Goal: Book appointment/travel/reservation

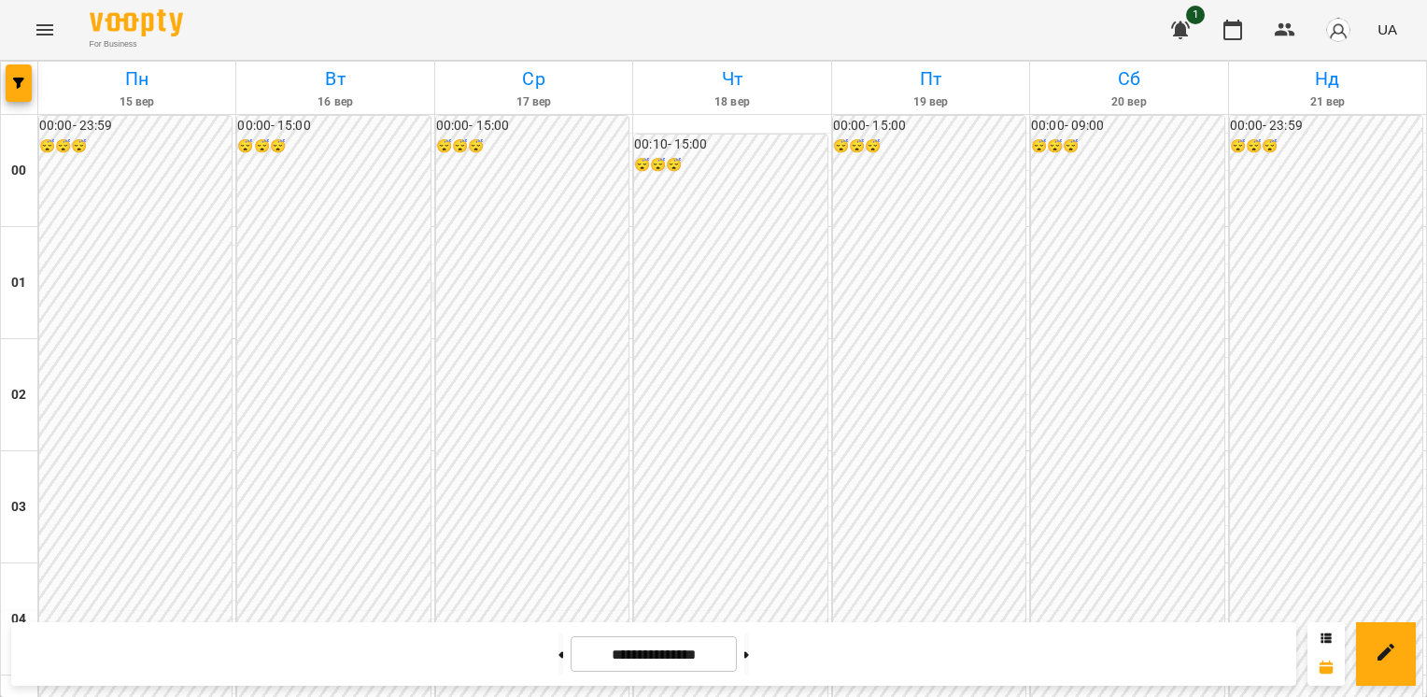
scroll to position [1724, 0]
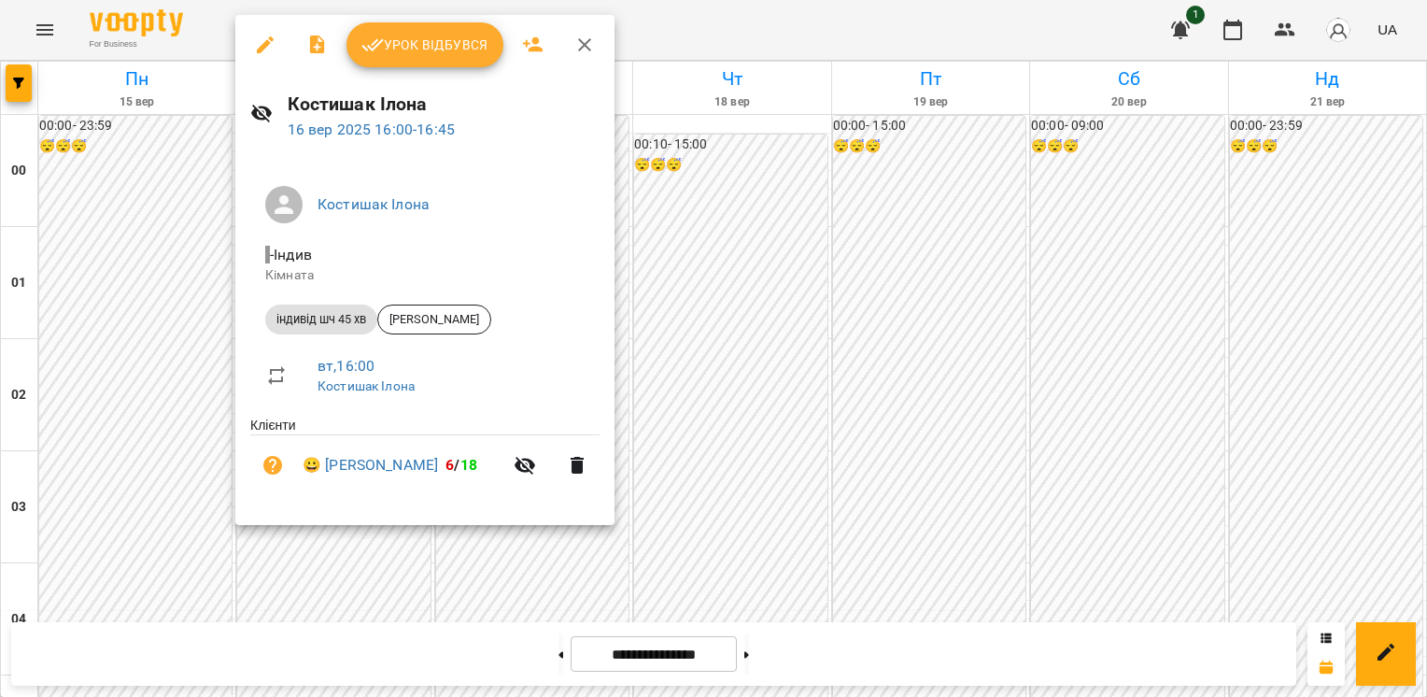
click at [187, 278] on div at bounding box center [713, 348] width 1427 height 697
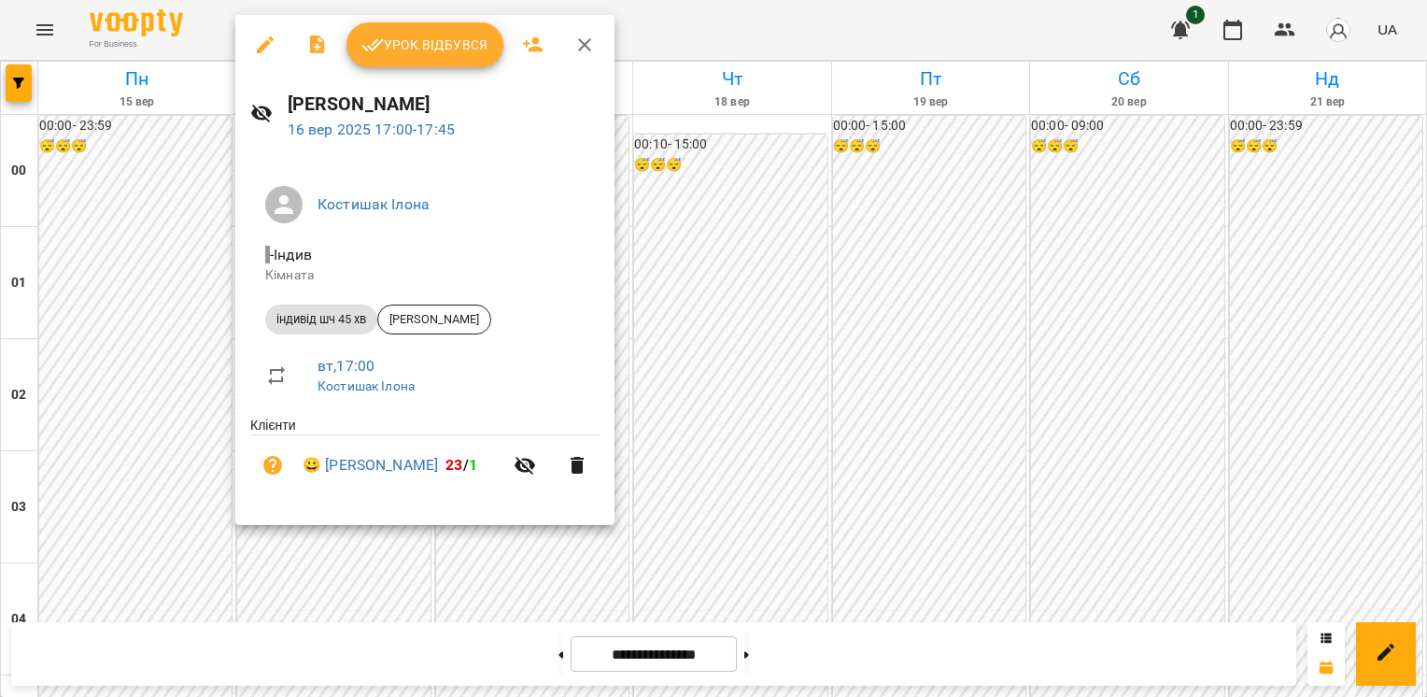
click at [191, 410] on div at bounding box center [713, 348] width 1427 height 697
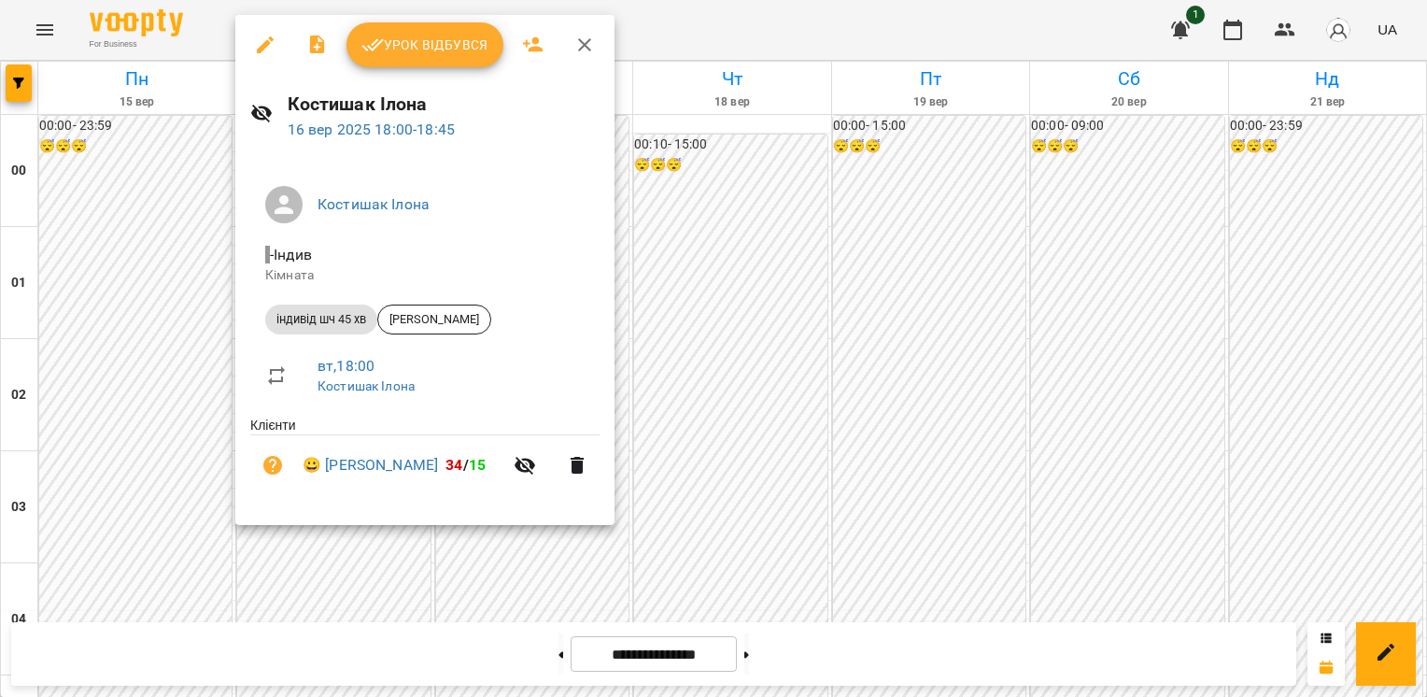
click at [191, 432] on div at bounding box center [713, 348] width 1427 height 697
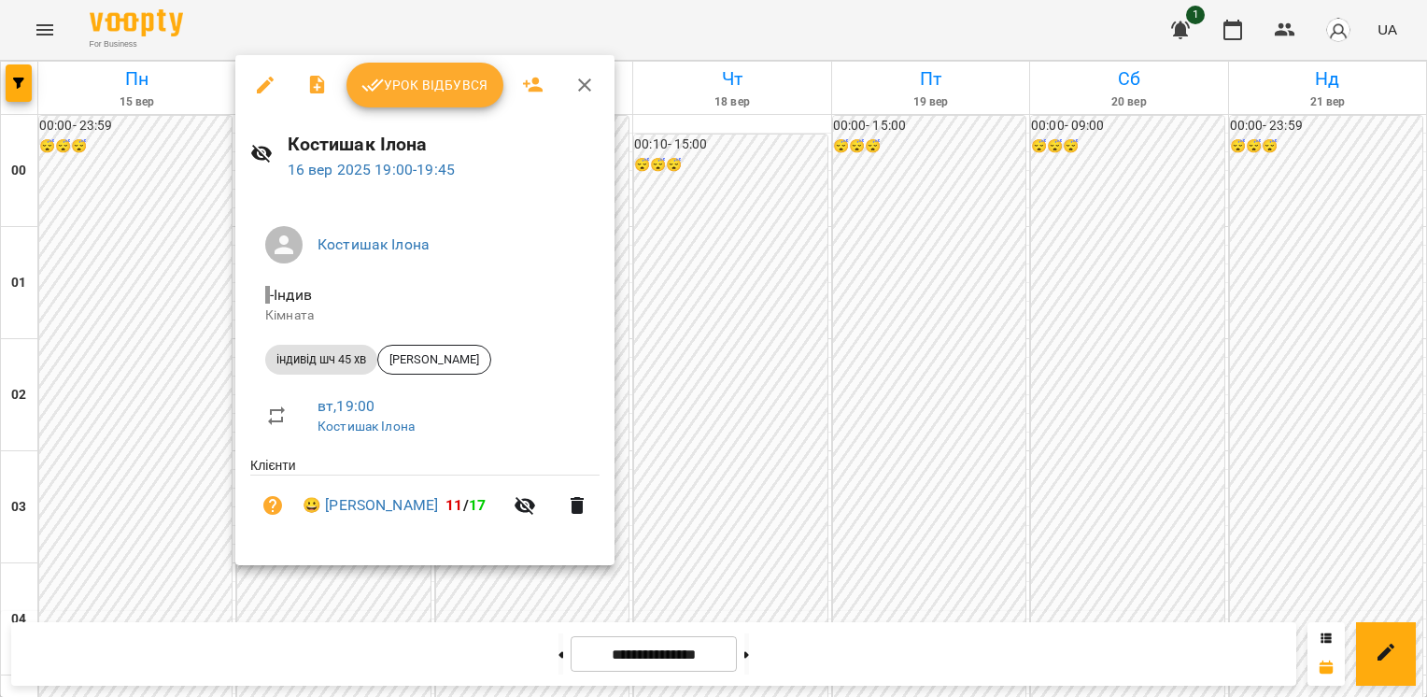
click at [182, 503] on div at bounding box center [713, 348] width 1427 height 697
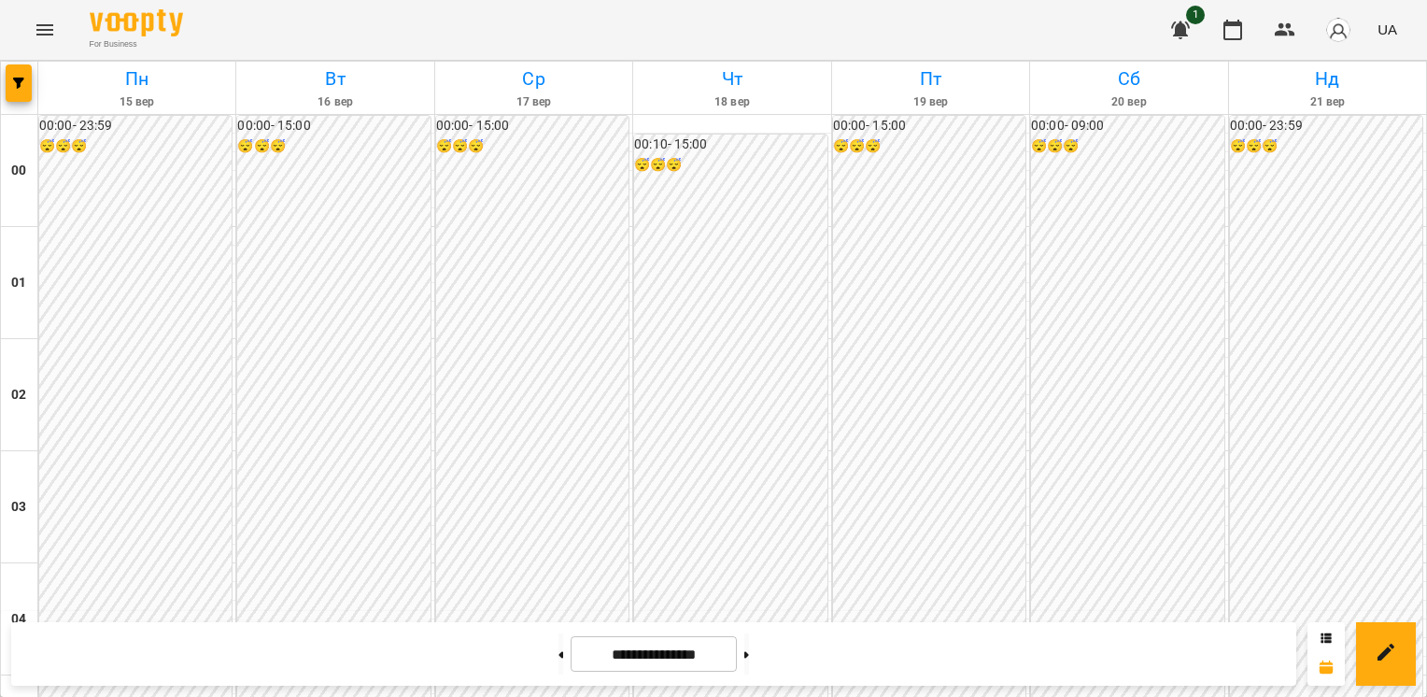
scroll to position [2191, 0]
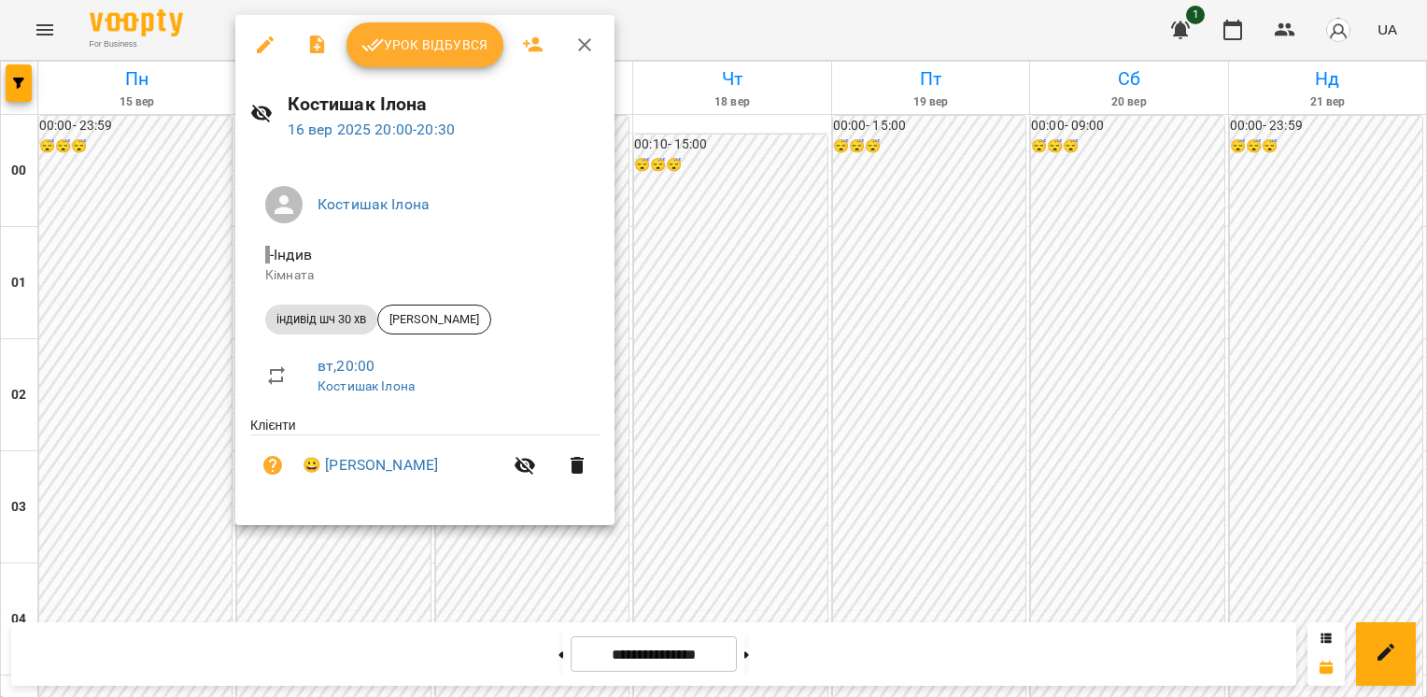
click at [189, 275] on div at bounding box center [713, 348] width 1427 height 697
